Goal: Use online tool/utility: Utilize a website feature to perform a specific function

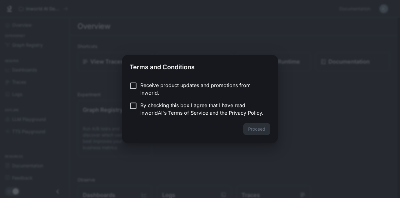
click at [195, 139] on div "Proceed" at bounding box center [200, 133] width 156 height 20
click at [131, 110] on label "By checking this box I agree that I have read InworldAI's Terms of Service and …" at bounding box center [195, 108] width 139 height 15
click at [259, 132] on button "Proceed" at bounding box center [256, 129] width 27 height 13
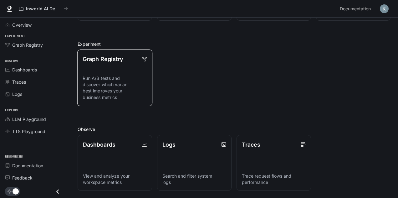
scroll to position [50, 0]
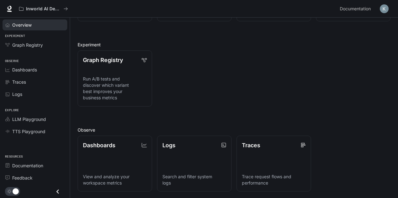
click at [21, 28] on link "Overview" at bounding box center [35, 24] width 65 height 11
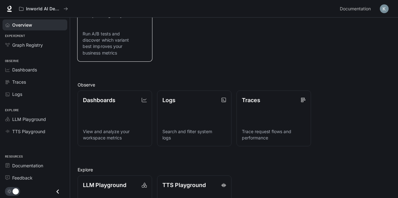
scroll to position [135, 0]
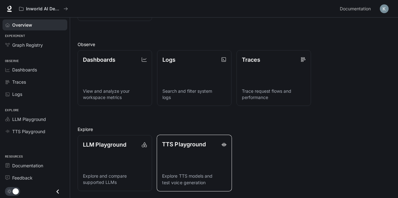
click at [165, 157] on link "TTS Playground Explore TTS models and test voice generation" at bounding box center [194, 162] width 75 height 56
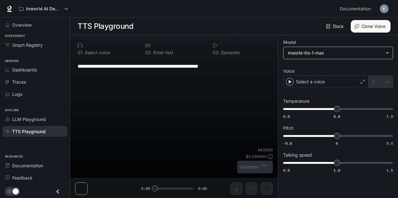
drag, startPoint x: 296, startPoint y: 36, endPoint x: 310, endPoint y: 56, distance: 24.7
click at [310, 56] on div "**********" at bounding box center [338, 116] width 120 height 163
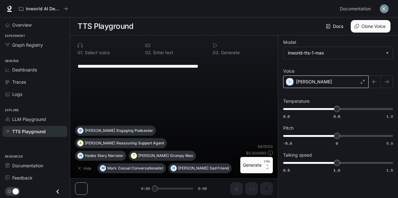
click at [312, 83] on div "[PERSON_NAME]" at bounding box center [325, 81] width 85 height 13
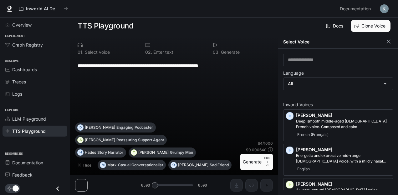
scroll to position [3, 0]
